Goal: Transaction & Acquisition: Purchase product/service

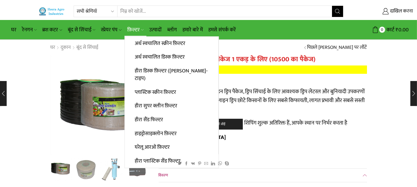
click at [138, 29] on font "फ़िल्टर" at bounding box center [133, 30] width 12 height 9
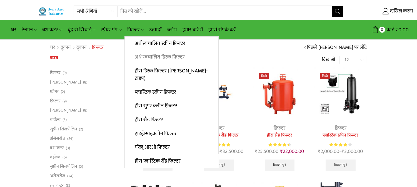
click at [151, 54] on font "अर्ध स्वचालित डिस्क फ़िल्टर" at bounding box center [160, 57] width 50 height 9
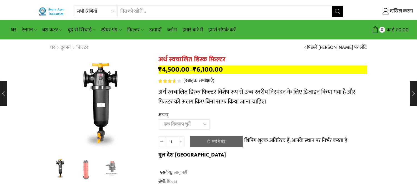
click at [204, 125] on select "एक विकल्प चुनें 2" डिस्क फ़िल्टर 2.5" डिस्क फ़िल्टर 3" डिस्क फ़िल्टर" at bounding box center [184, 124] width 51 height 10
select select "3" Disc Filter"
click at [159, 120] on select "एक विकल्प चुनें 2" डिस्क फ़िल्टर 2.5" डिस्क फ़िल्टर 3" डिस्क फ़िल्टर" at bounding box center [184, 124] width 51 height 10
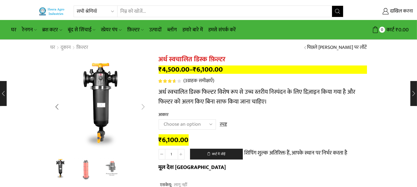
click at [142, 106] on div "अगली स्लाइड" at bounding box center [143, 107] width 14 height 14
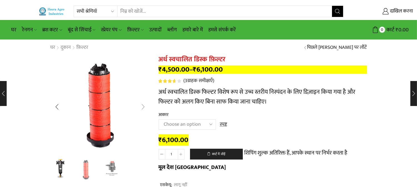
click at [141, 109] on div "अगली स्लाइड" at bounding box center [143, 107] width 14 height 14
